Goal: Information Seeking & Learning: Learn about a topic

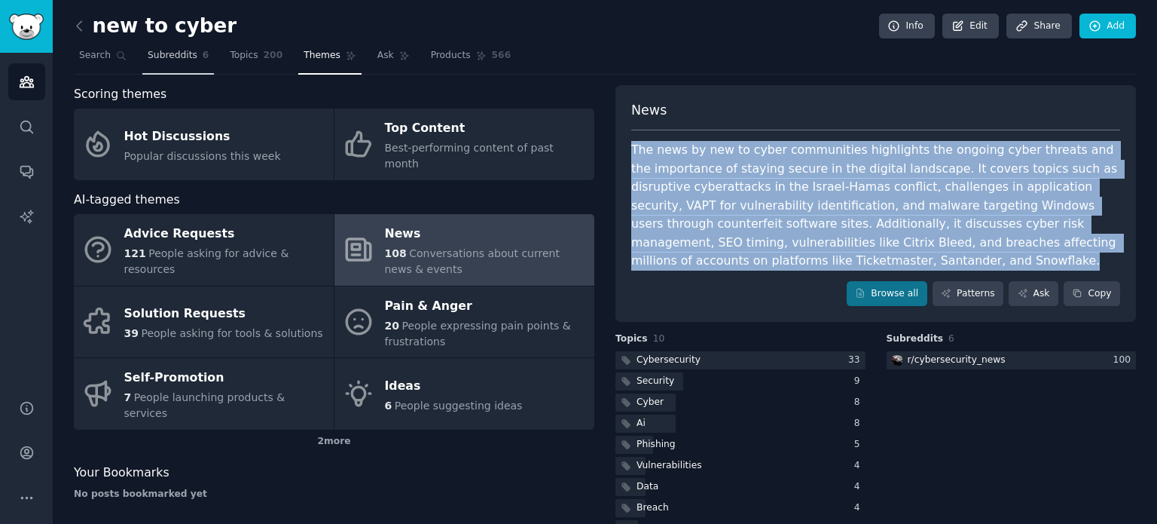
click at [151, 60] on span "Subreddits" at bounding box center [173, 56] width 50 height 14
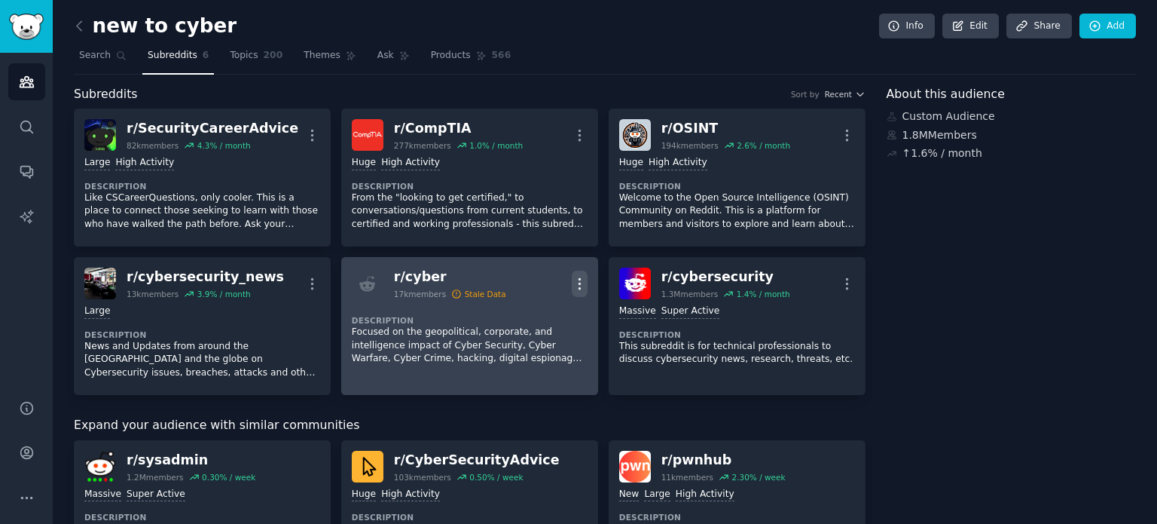
click at [582, 280] on icon "button" at bounding box center [580, 284] width 16 height 16
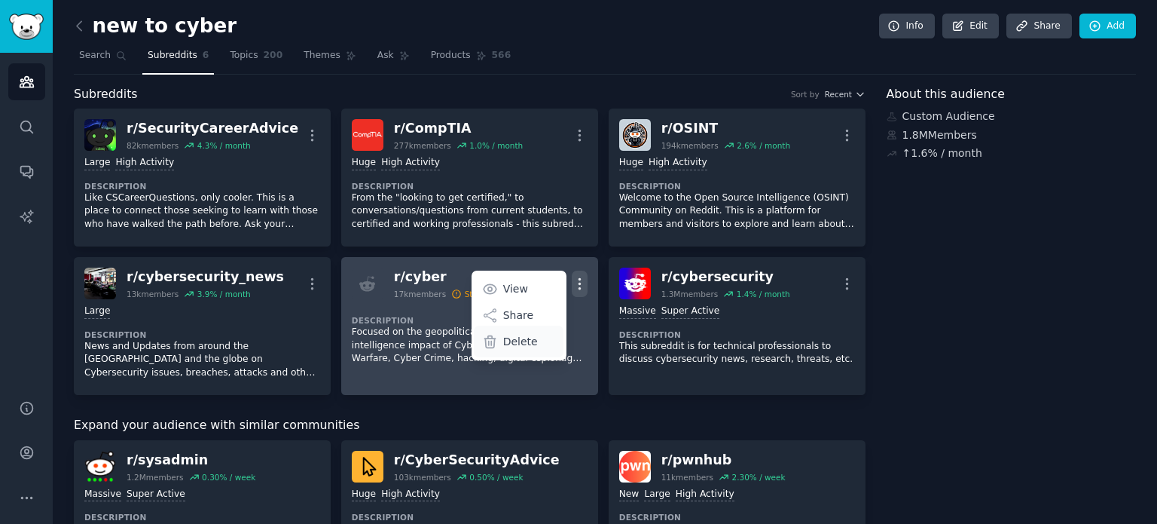
click at [526, 340] on p "Delete" at bounding box center [520, 342] width 35 height 16
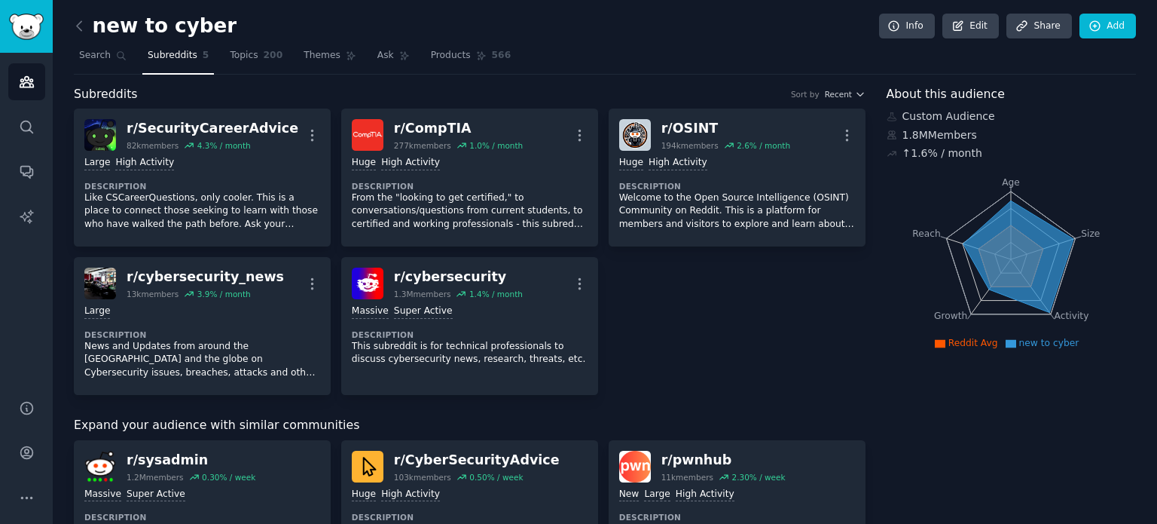
click at [685, 316] on div "r/ SecurityCareerAdvice 82k members 4.3 % / month More Large High Activity Desc…" at bounding box center [470, 252] width 792 height 286
click at [628, 282] on div "r/ SecurityCareerAdvice 82k members 4.3 % / month More Large High Activity Desc…" at bounding box center [470, 252] width 792 height 286
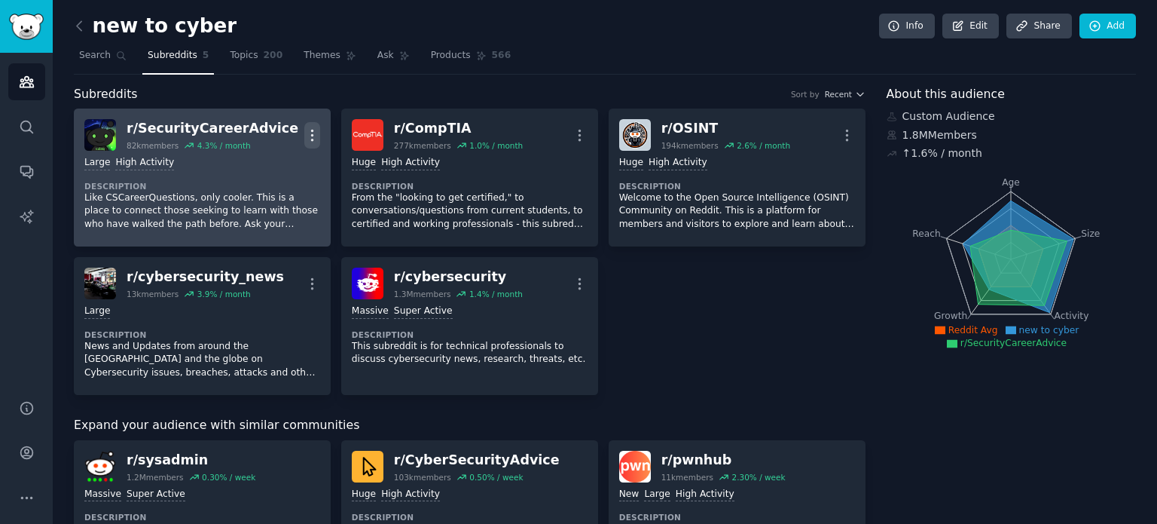
click at [307, 141] on icon "button" at bounding box center [312, 135] width 16 height 16
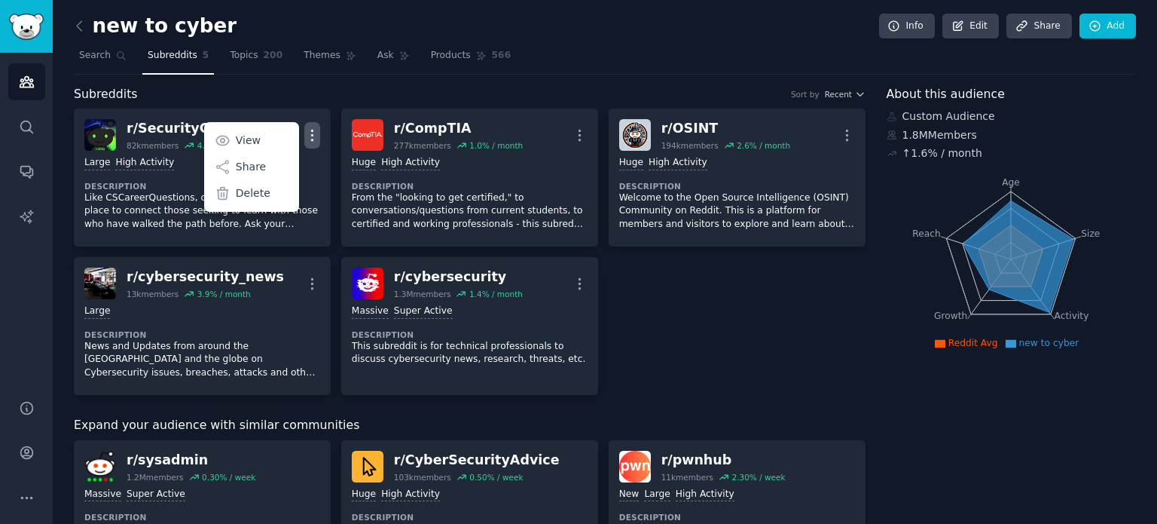
click at [678, 313] on div "r/ SecurityCareerAdvice 82k members 4.3 % / month More View Share Delete Large …" at bounding box center [470, 252] width 792 height 286
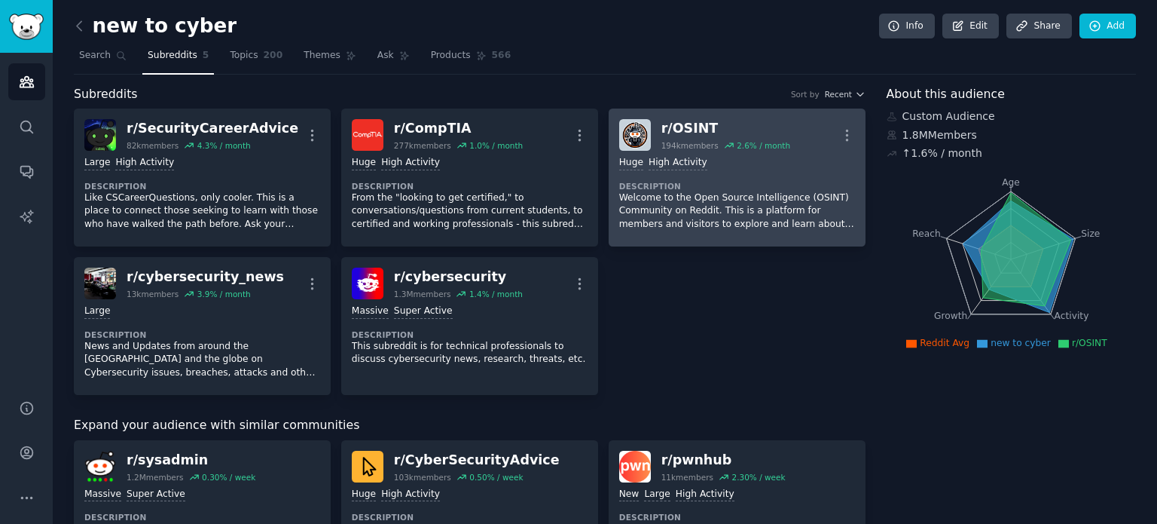
click at [699, 181] on dt "Description" at bounding box center [737, 186] width 236 height 11
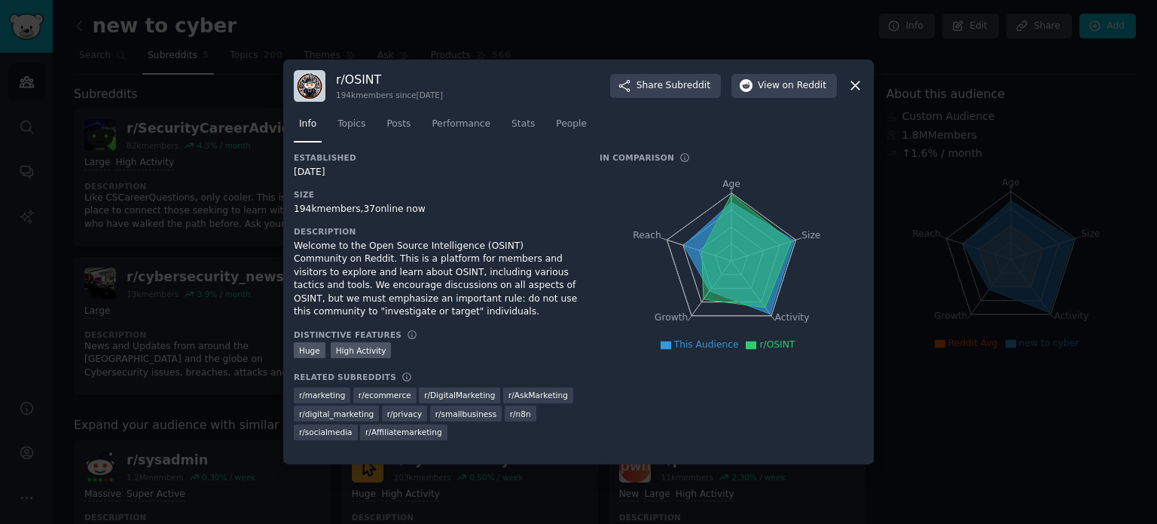
click at [368, 120] on nav "Info Topics Posts Performance Stats People" at bounding box center [579, 127] width 570 height 31
click at [346, 128] on span "Topics" at bounding box center [352, 125] width 28 height 14
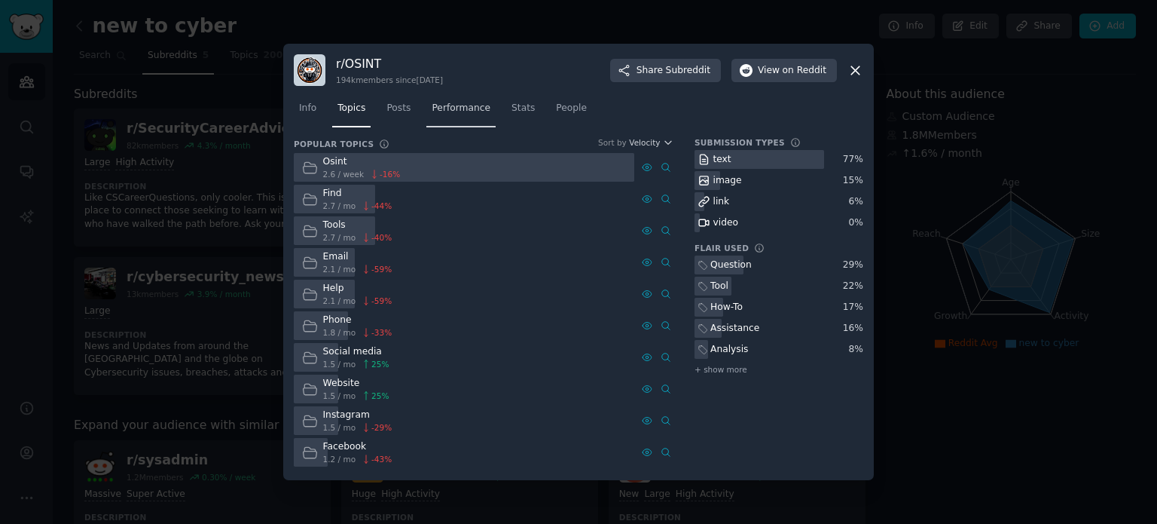
click at [439, 103] on span "Performance" at bounding box center [461, 109] width 59 height 14
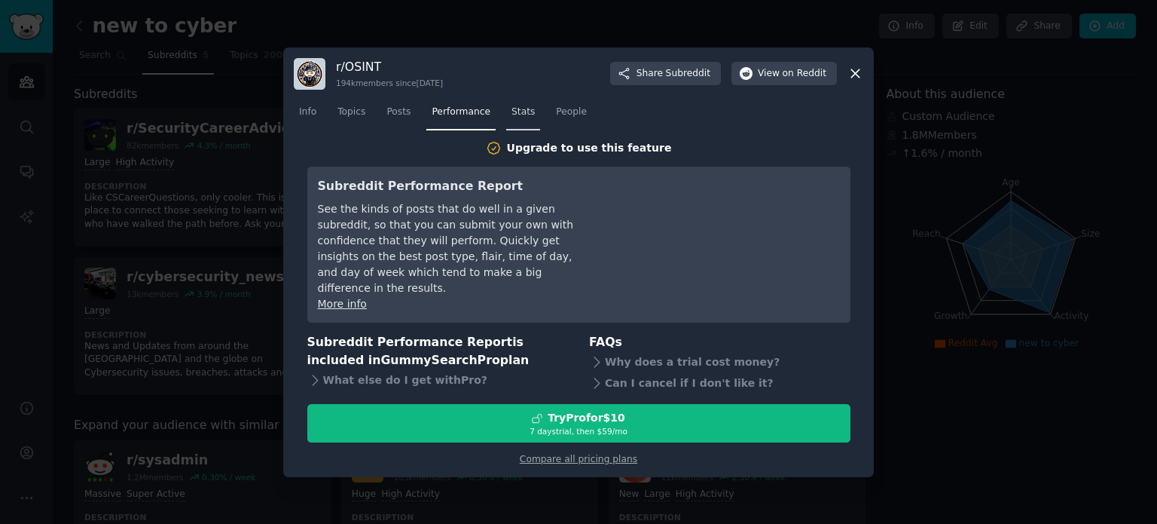
click at [512, 114] on span "Stats" at bounding box center [523, 112] width 23 height 14
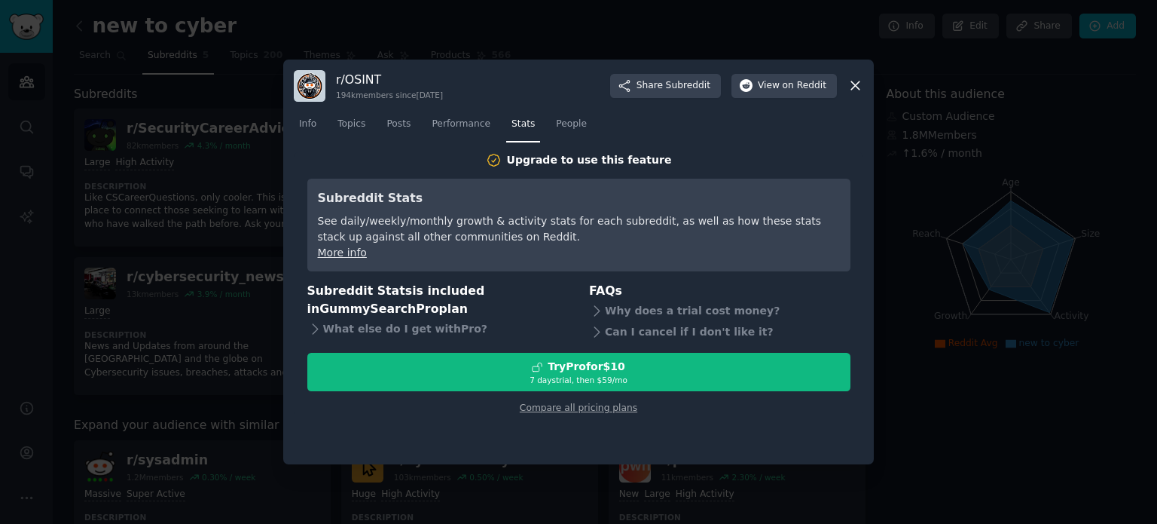
click at [527, 121] on nav "Info Topics Posts Performance Stats People" at bounding box center [579, 127] width 570 height 31
click at [556, 123] on span "People" at bounding box center [571, 125] width 31 height 14
click at [854, 86] on icon at bounding box center [856, 86] width 16 height 16
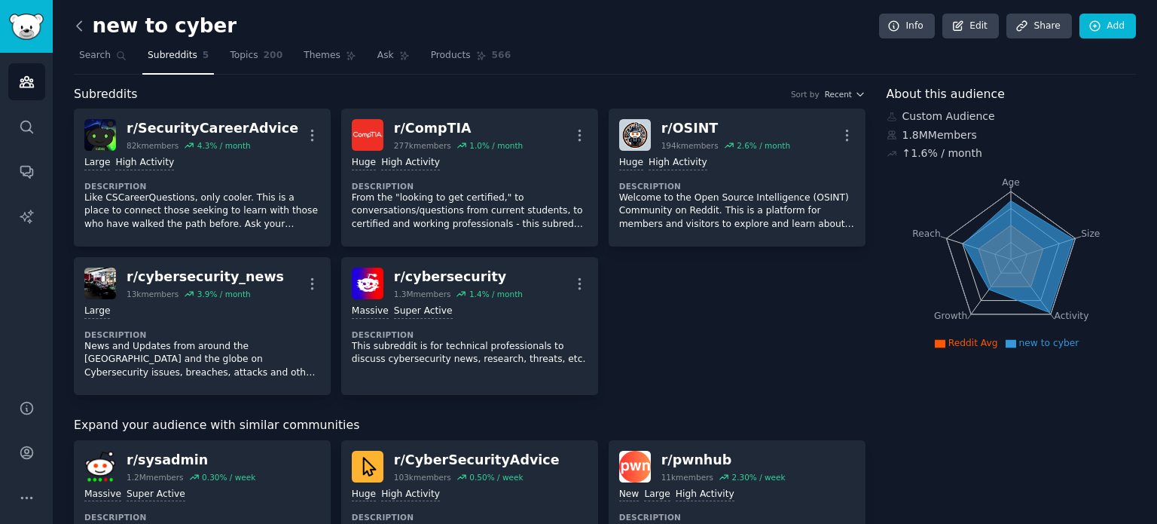
click at [81, 23] on icon at bounding box center [80, 26] width 16 height 16
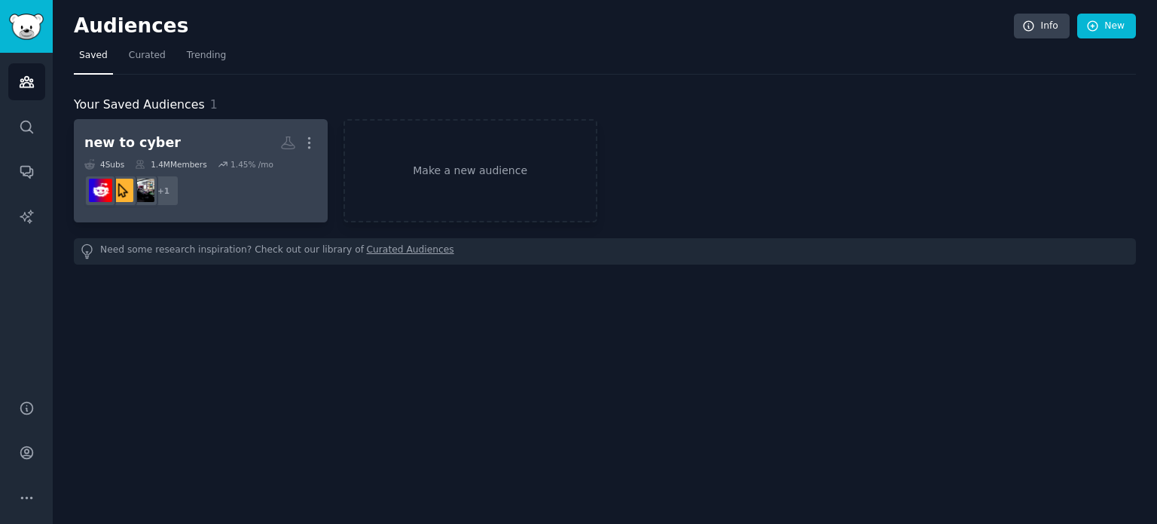
click at [219, 172] on dd "+ 1" at bounding box center [200, 191] width 233 height 42
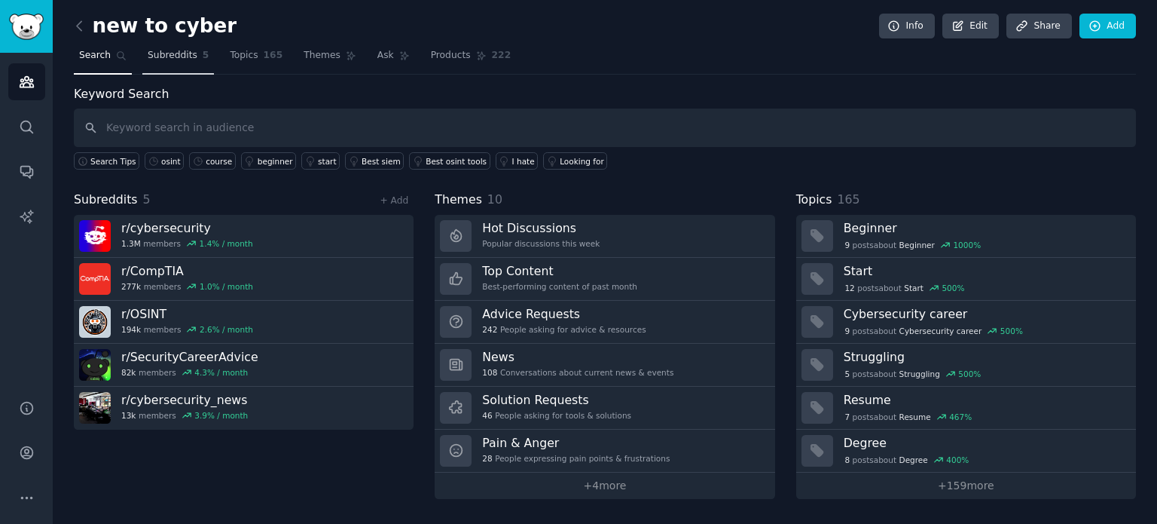
click at [178, 52] on span "Subreddits" at bounding box center [173, 56] width 50 height 14
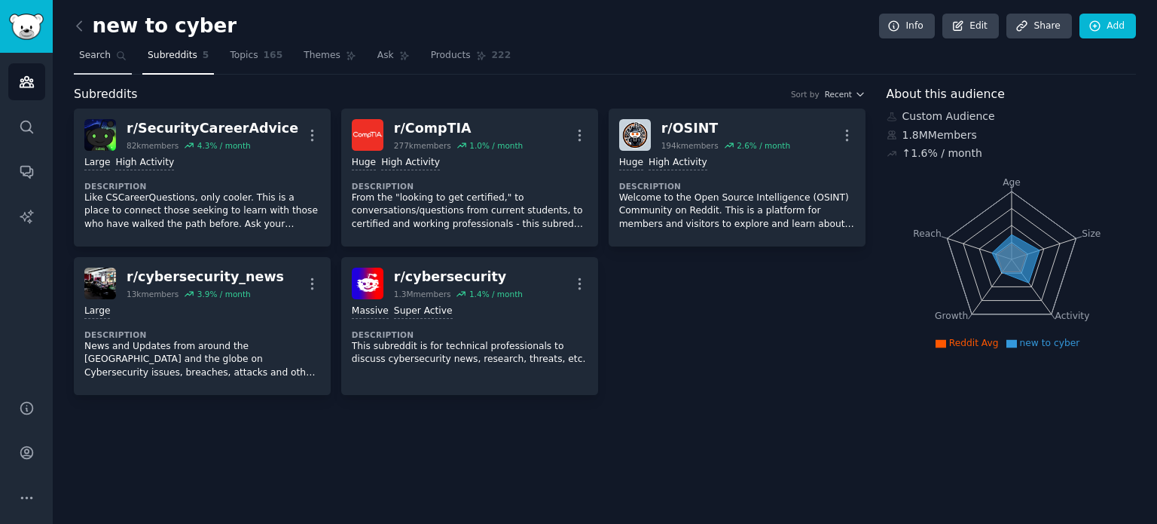
click at [121, 51] on icon at bounding box center [121, 55] width 11 height 11
